Goal: Navigation & Orientation: Find specific page/section

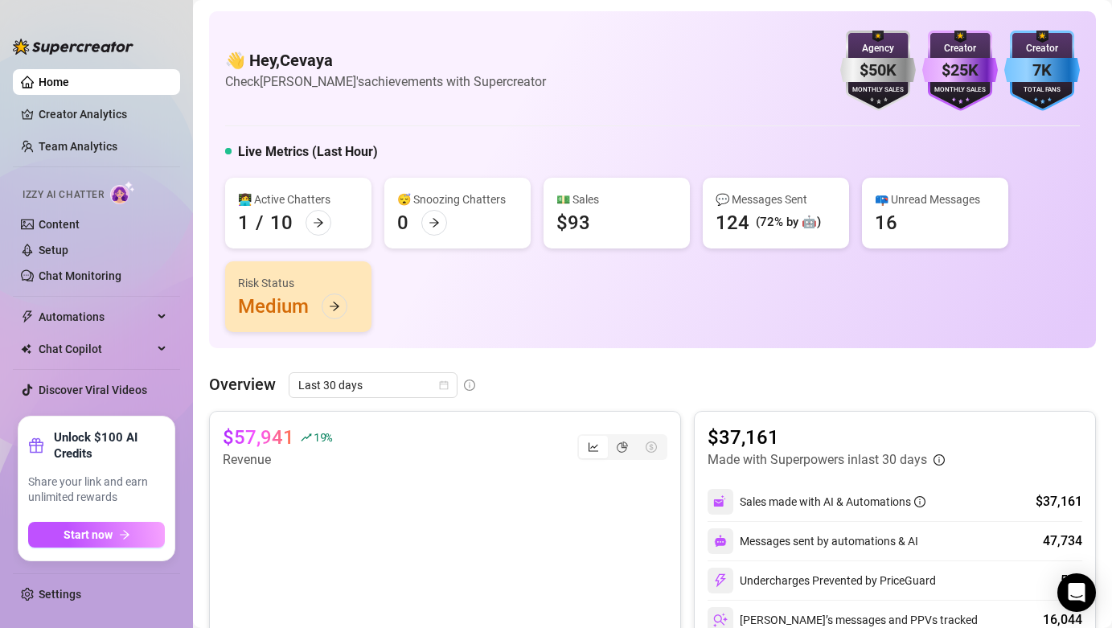
scroll to position [291, 0]
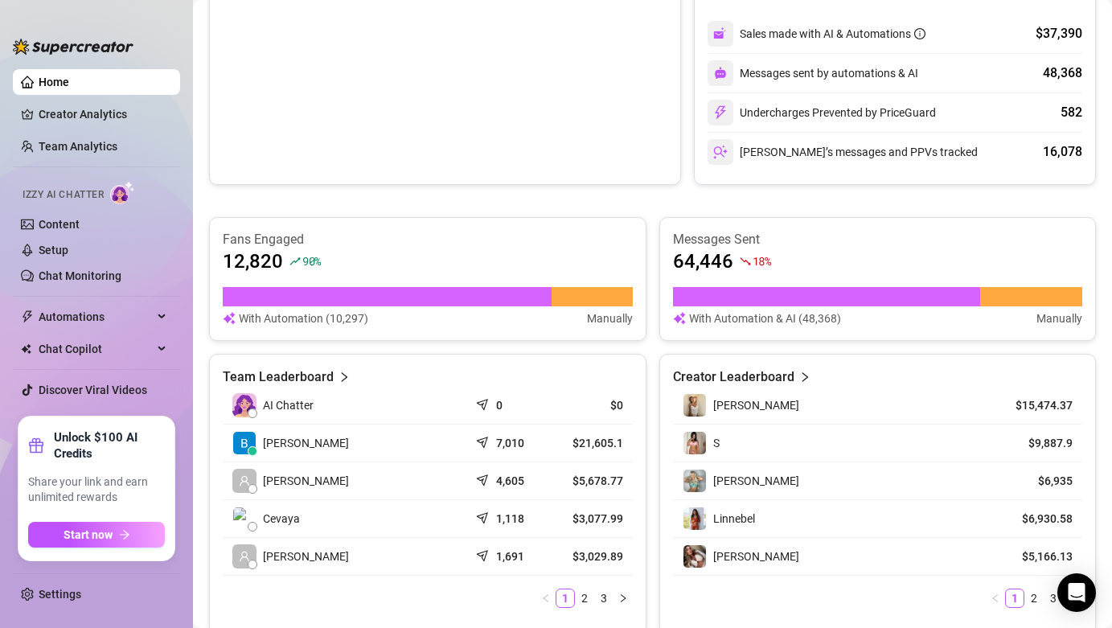
scroll to position [470, 0]
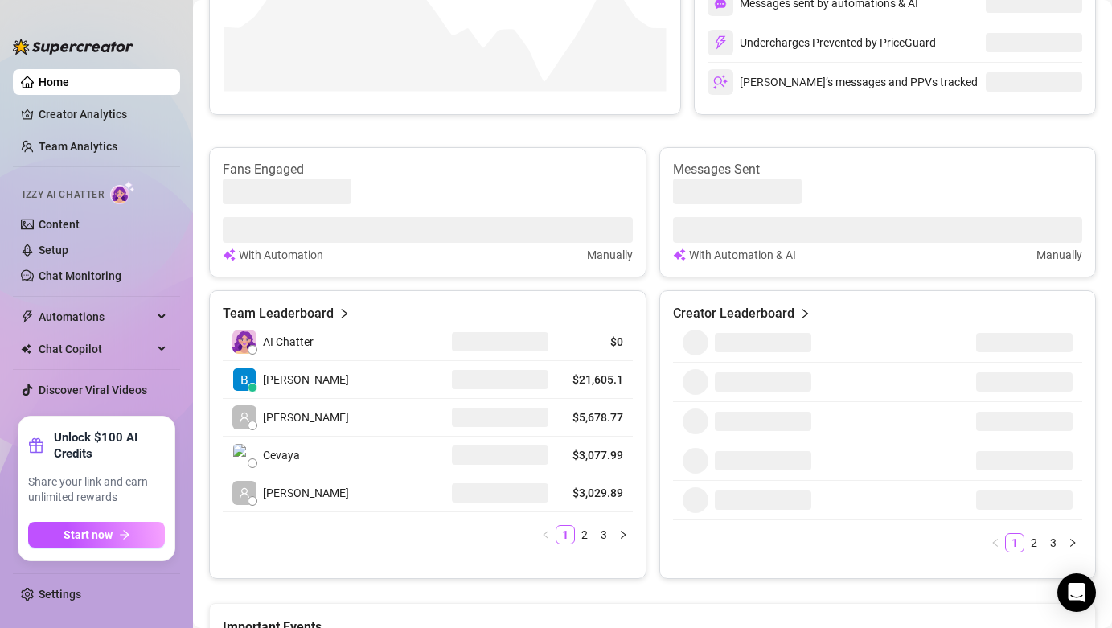
scroll to position [531, 0]
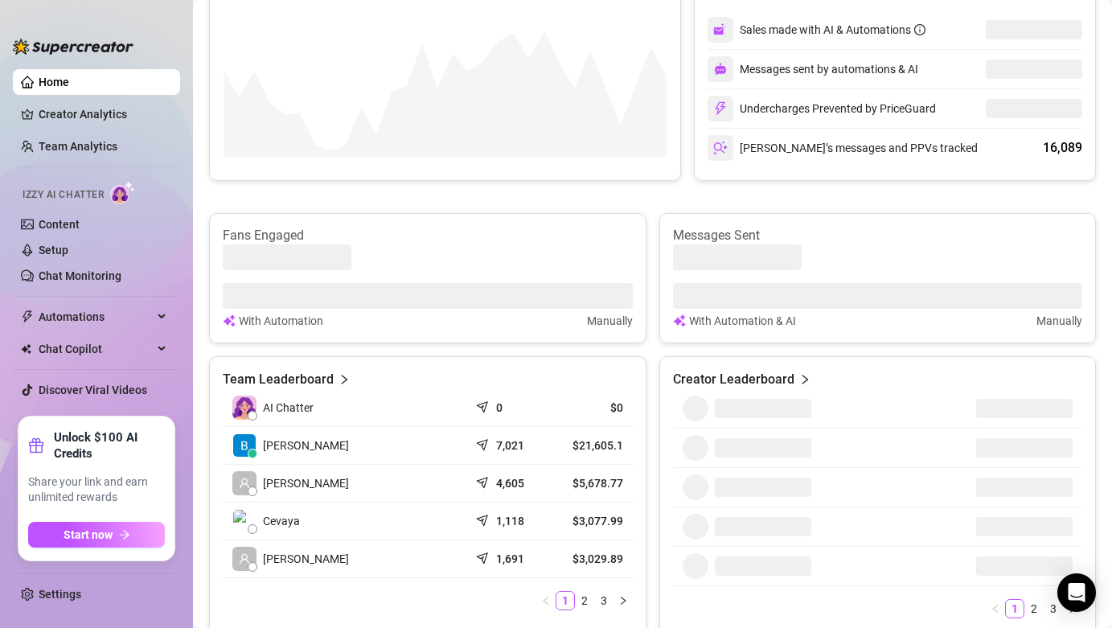
scroll to position [463, 0]
